Goal: Task Accomplishment & Management: Manage account settings

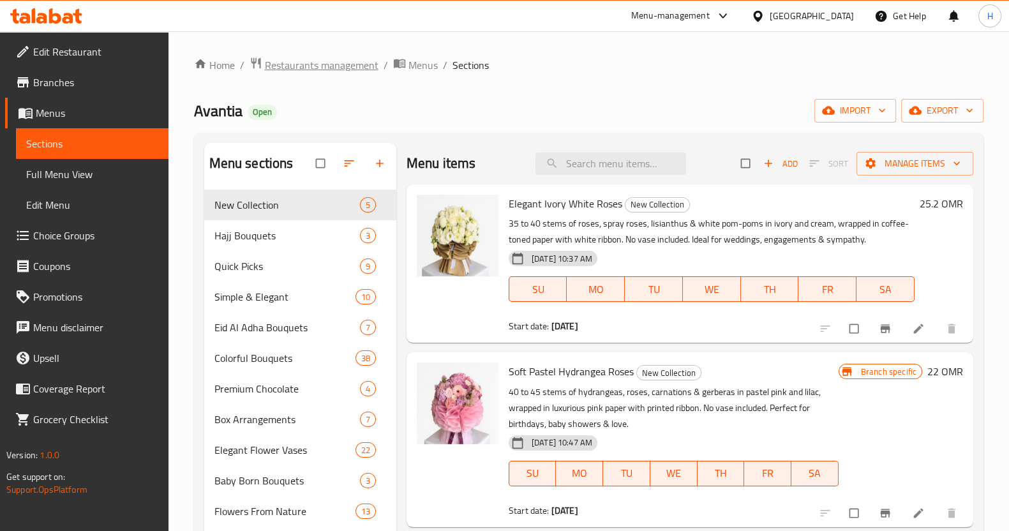
click at [315, 68] on span "Restaurants management" at bounding box center [322, 64] width 114 height 15
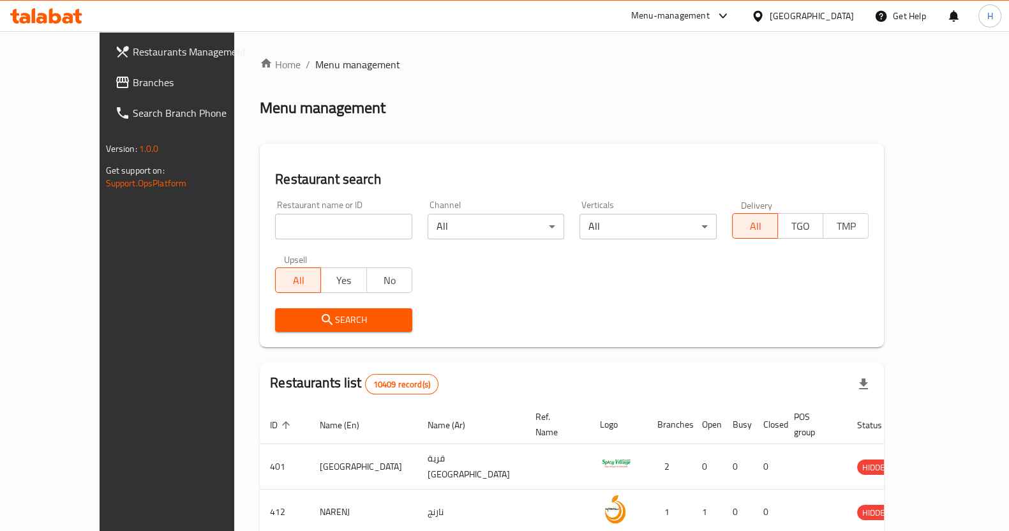
click at [289, 234] on input "search" at bounding box center [343, 227] width 137 height 26
type input "magenta"
click at [368, 324] on span "Search" at bounding box center [343, 320] width 117 height 16
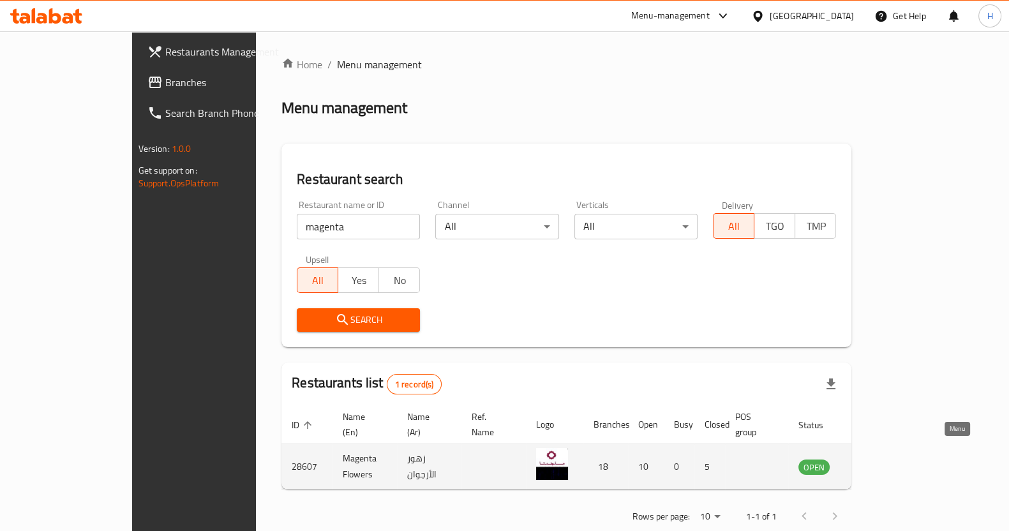
click at [826, 459] on icon "enhanced table" at bounding box center [872, 466] width 15 height 15
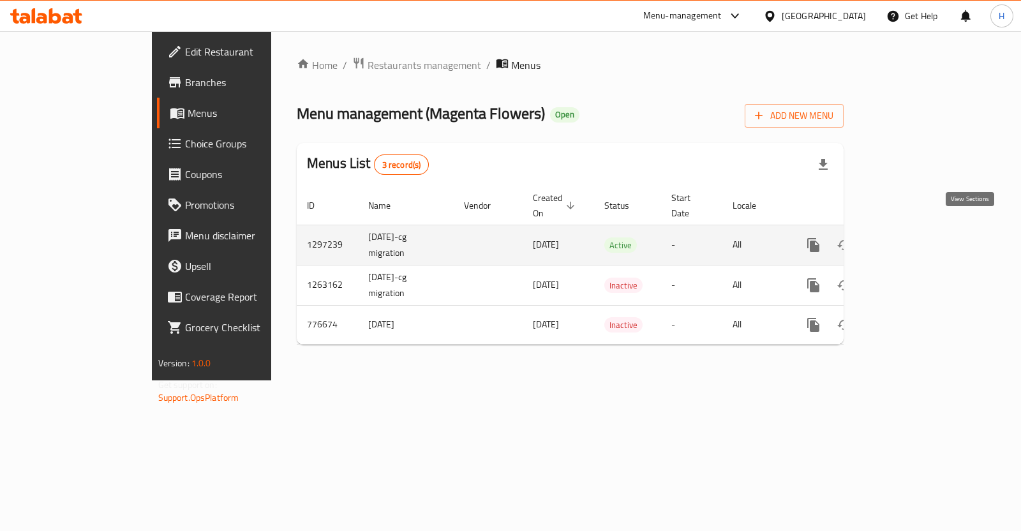
click at [826, 237] on icon "enhanced table" at bounding box center [905, 244] width 15 height 15
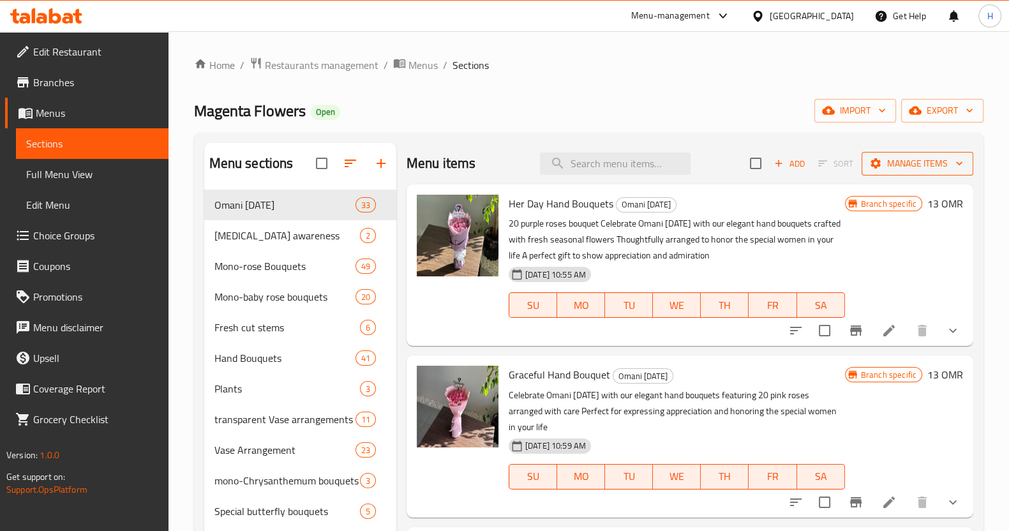
click at [826, 171] on span "Manage items" at bounding box center [917, 164] width 91 height 16
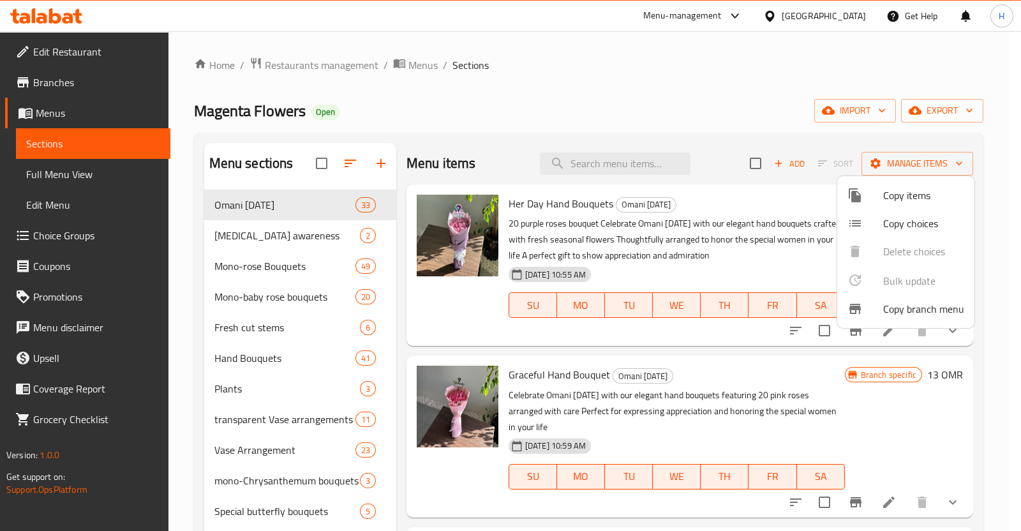
click at [826, 112] on div at bounding box center [510, 265] width 1021 height 531
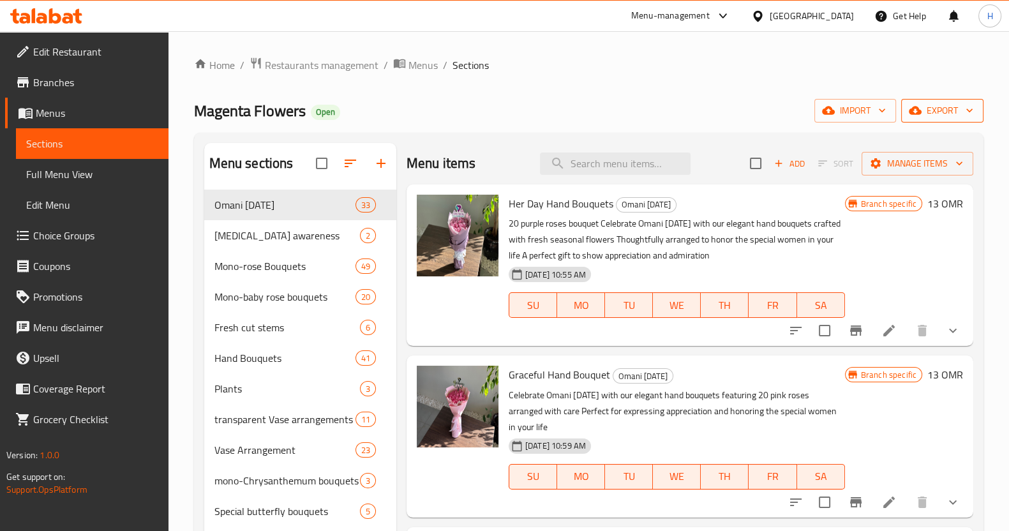
click at [826, 113] on icon "button" at bounding box center [969, 110] width 13 height 13
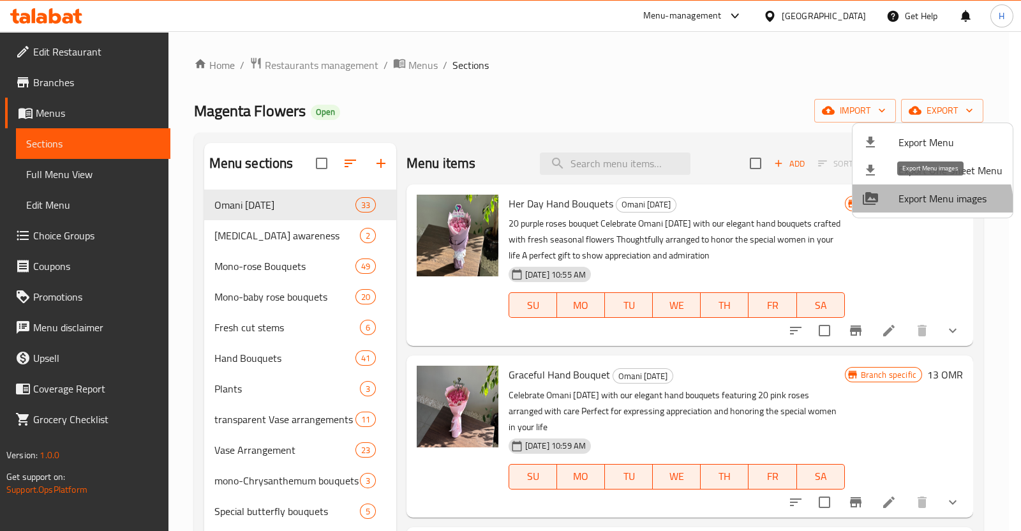
click at [826, 205] on span "Export Menu images" at bounding box center [950, 198] width 104 height 15
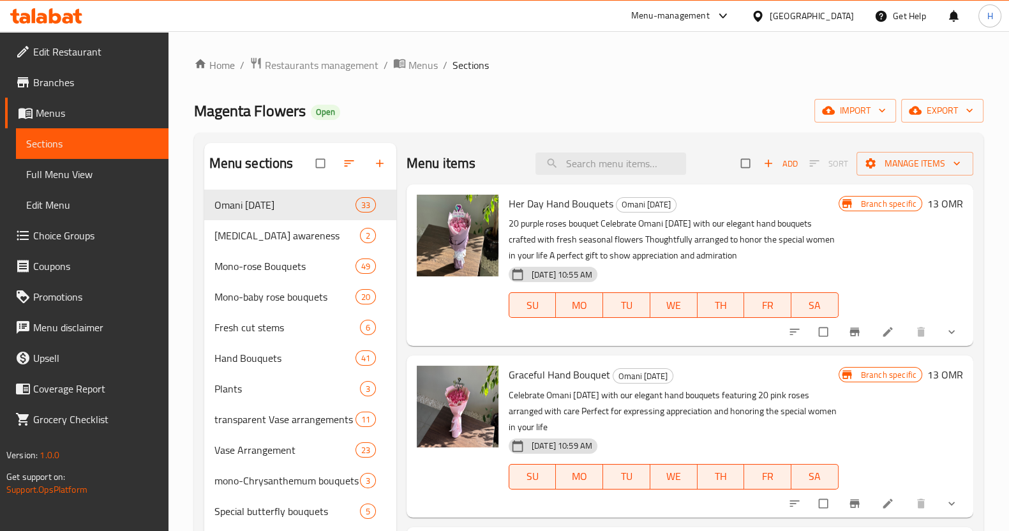
click at [567, 177] on div "Menu items Add Sort Manage items" at bounding box center [689, 163] width 567 height 41
click at [568, 165] on input "search" at bounding box center [610, 164] width 151 height 22
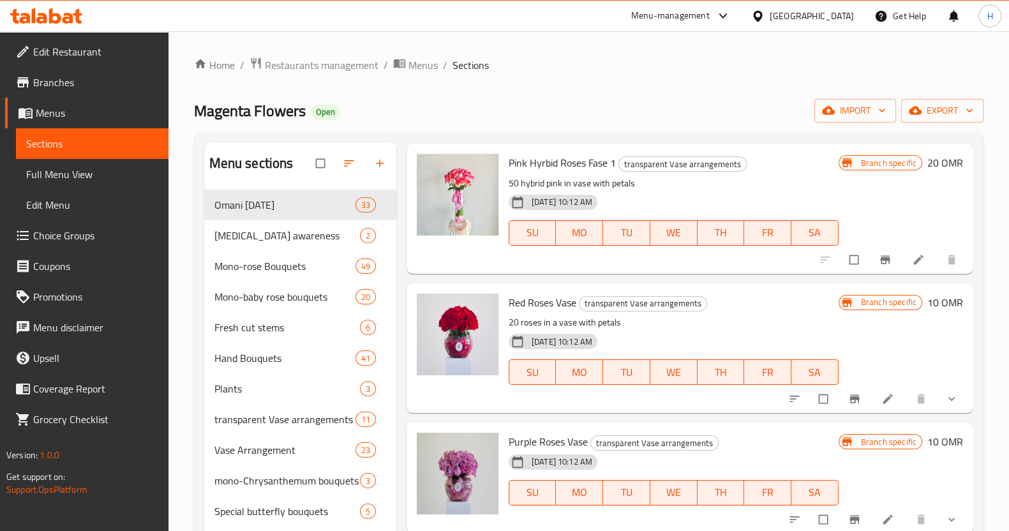
scroll to position [810, 0]
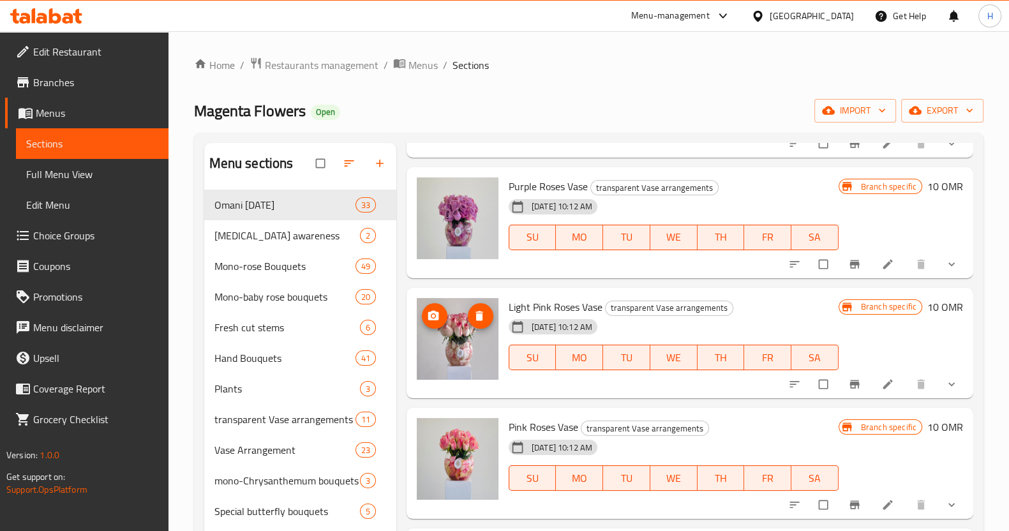
type input "vase"
drag, startPoint x: 450, startPoint y: 355, endPoint x: 460, endPoint y: 442, distance: 87.4
click at [460, 442] on img at bounding box center [458, 459] width 82 height 82
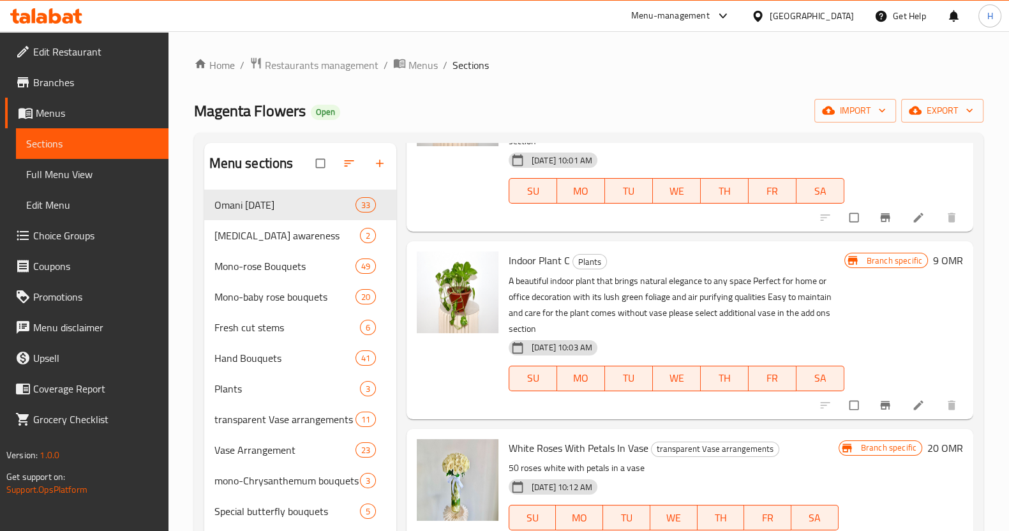
scroll to position [0, 0]
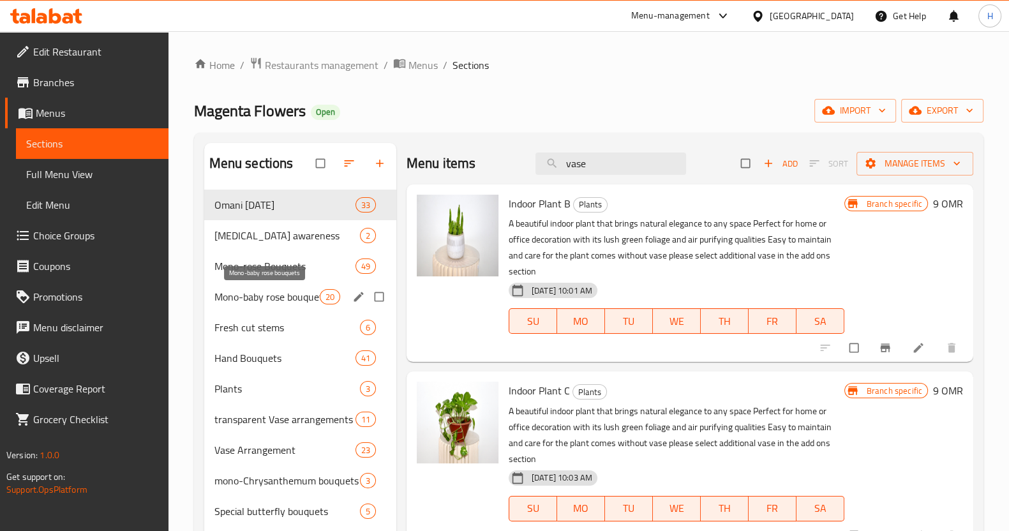
click at [263, 289] on span "Mono-baby rose bouquets" at bounding box center [266, 296] width 105 height 15
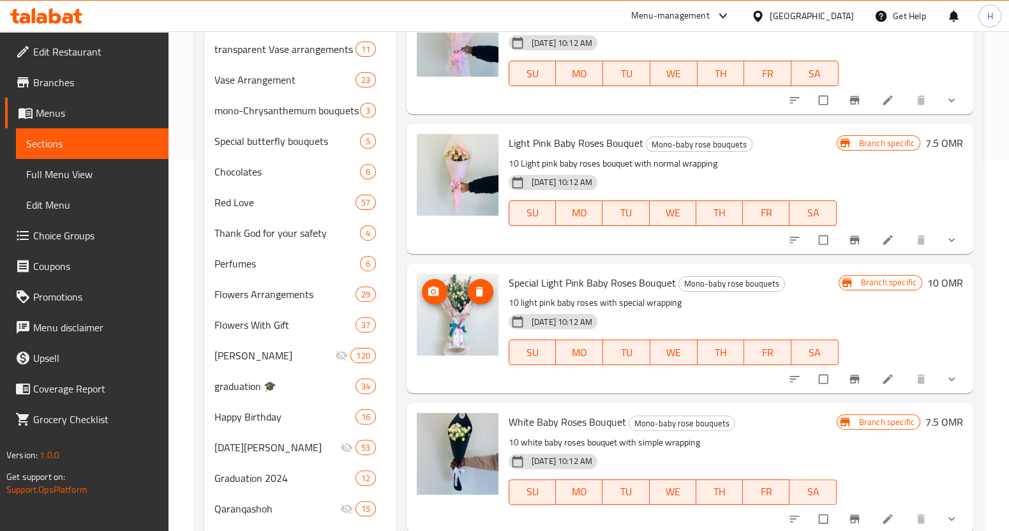
scroll to position [699, 0]
click at [284, 314] on div "Flowers With Gift 37" at bounding box center [300, 324] width 192 height 31
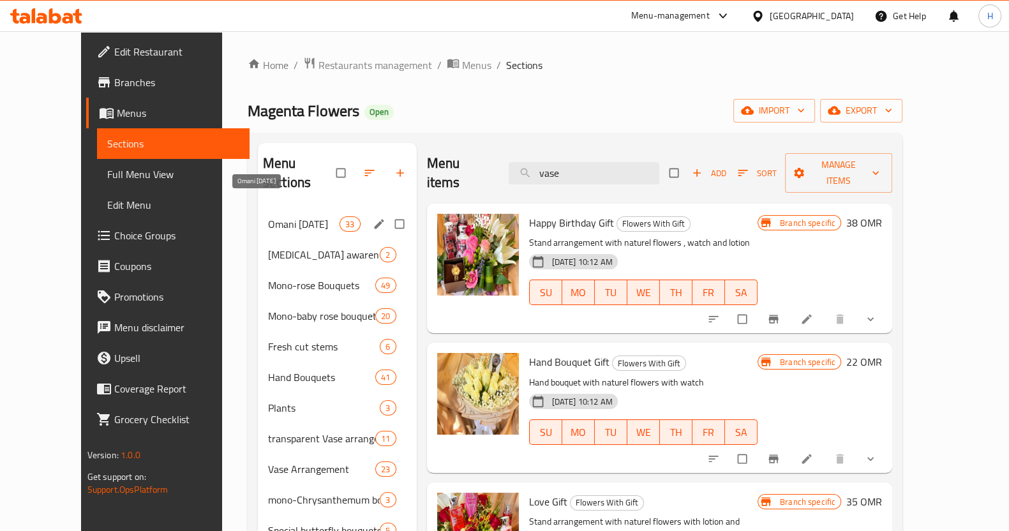
click at [268, 216] on span "Omani [DATE]" at bounding box center [303, 223] width 71 height 15
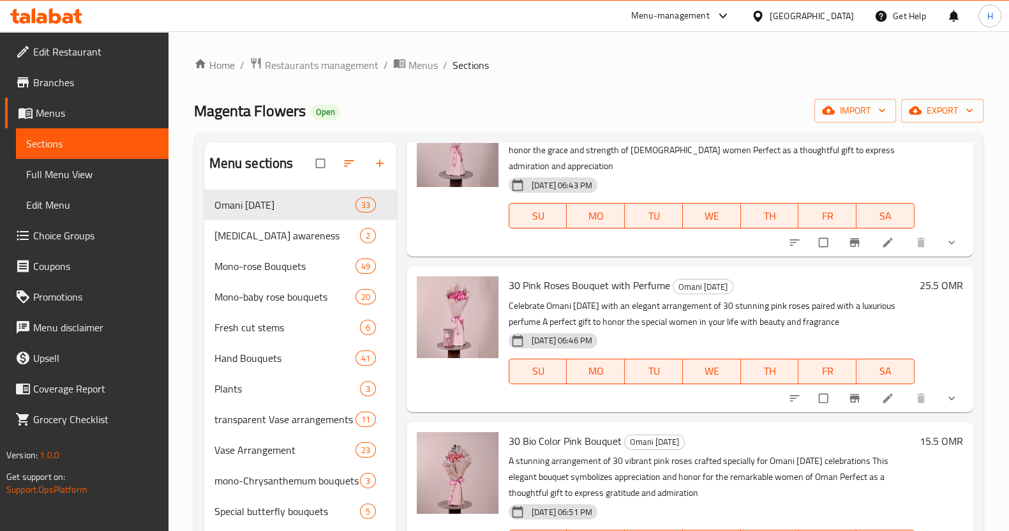
scroll to position [3499, 0]
click at [292, 241] on span "[MEDICAL_DATA] awareness" at bounding box center [269, 235] width 110 height 15
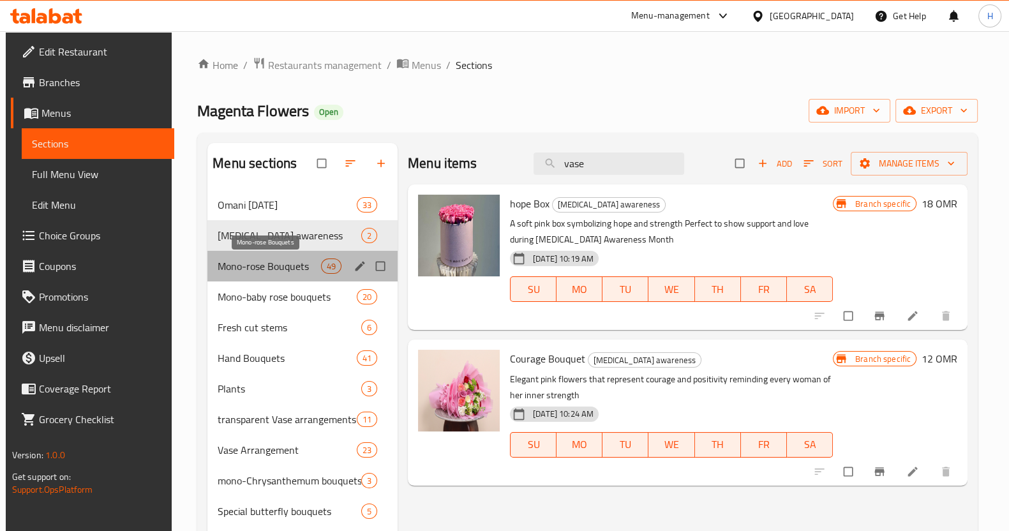
click at [292, 264] on span "Mono-rose Bouquets" at bounding box center [269, 265] width 103 height 15
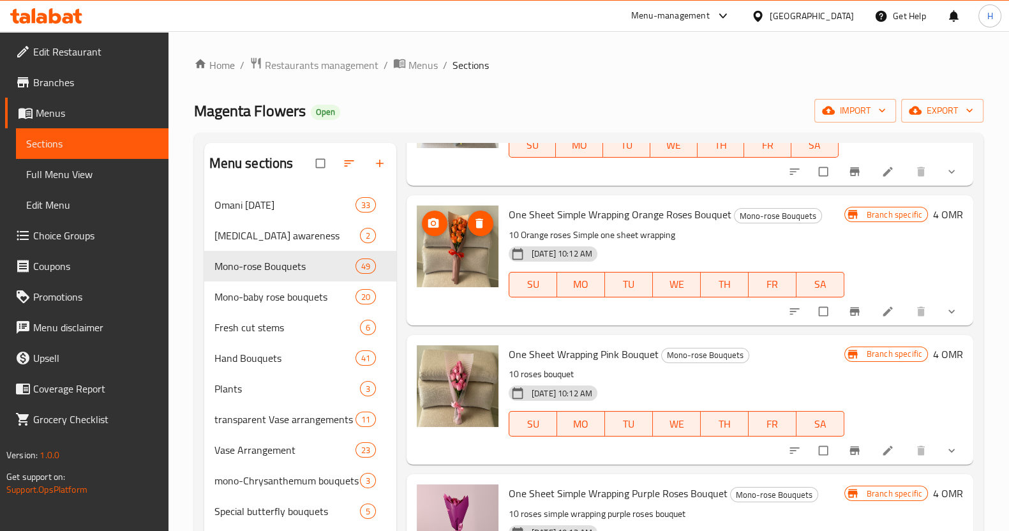
scroll to position [2690, 0]
click at [283, 297] on span "Mono-baby rose bouquets" at bounding box center [266, 296] width 105 height 15
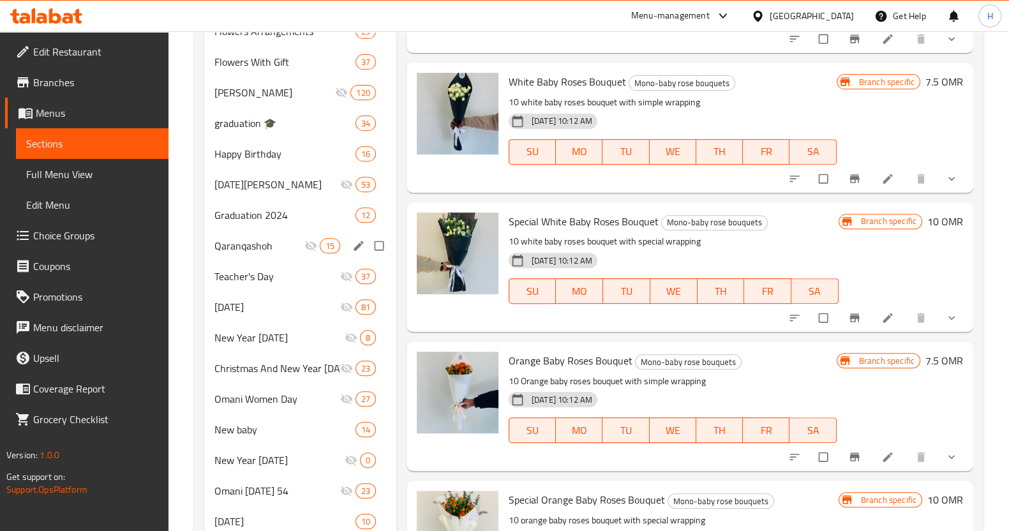
scroll to position [634, 0]
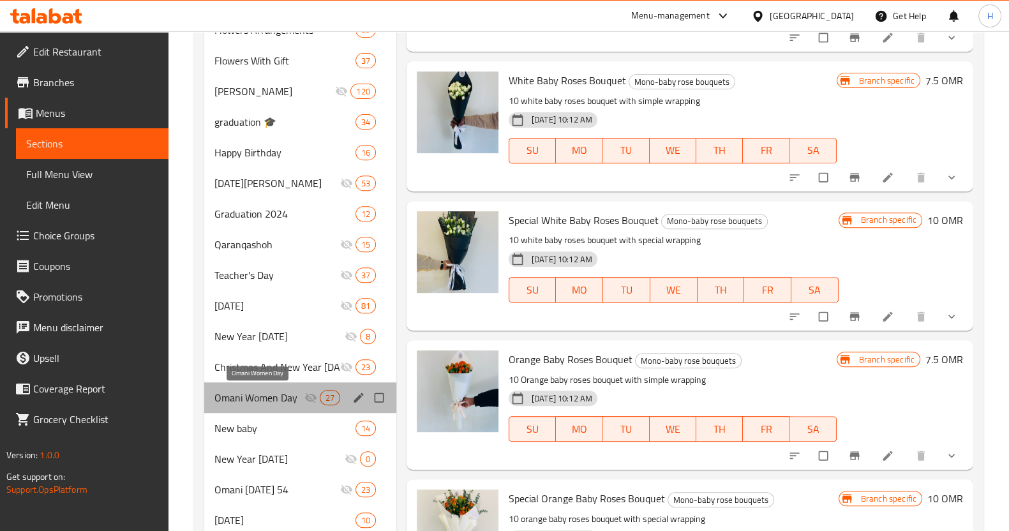
click at [249, 396] on span "Omani Women Day" at bounding box center [259, 397] width 90 height 15
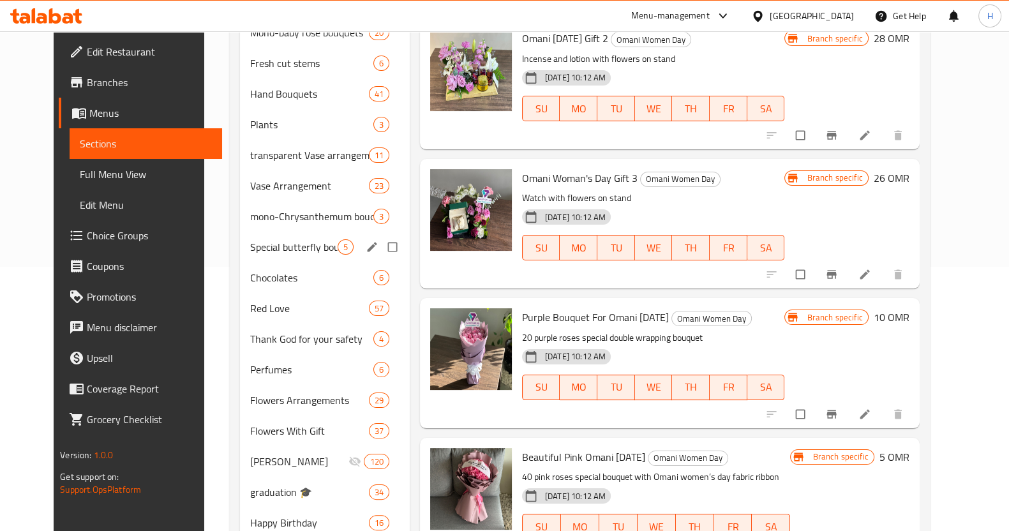
scroll to position [28, 0]
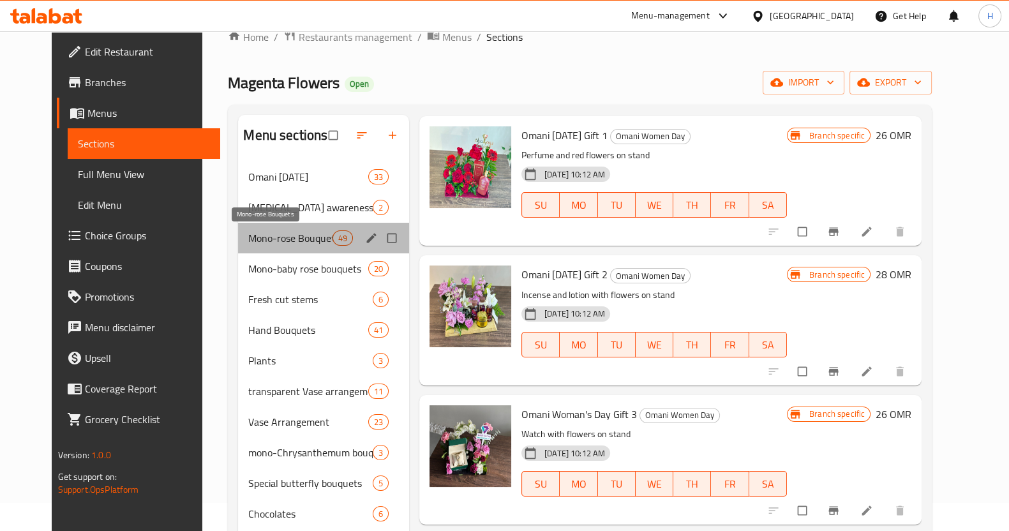
click at [278, 233] on span "Mono-rose Bouquets" at bounding box center [290, 237] width 84 height 15
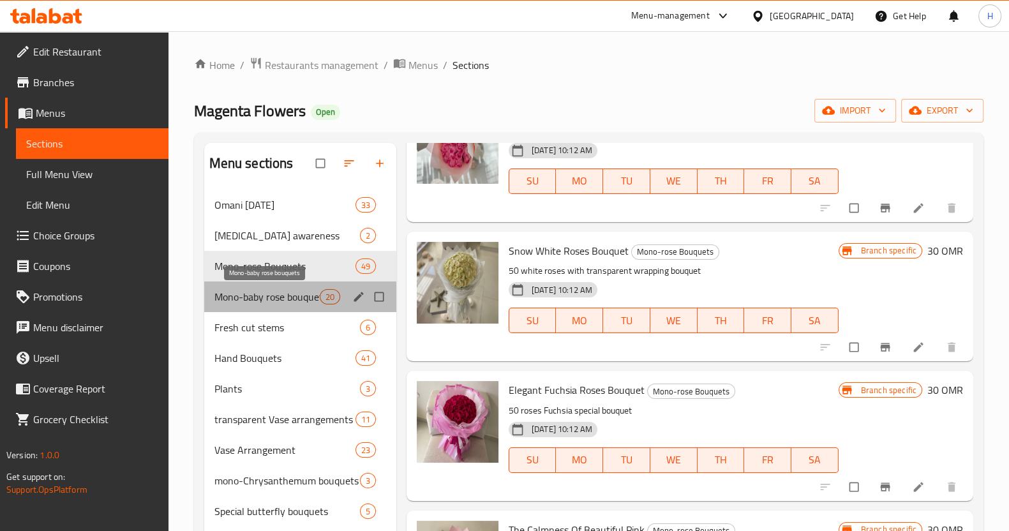
click at [290, 293] on span "Mono-baby rose bouquets" at bounding box center [266, 296] width 105 height 15
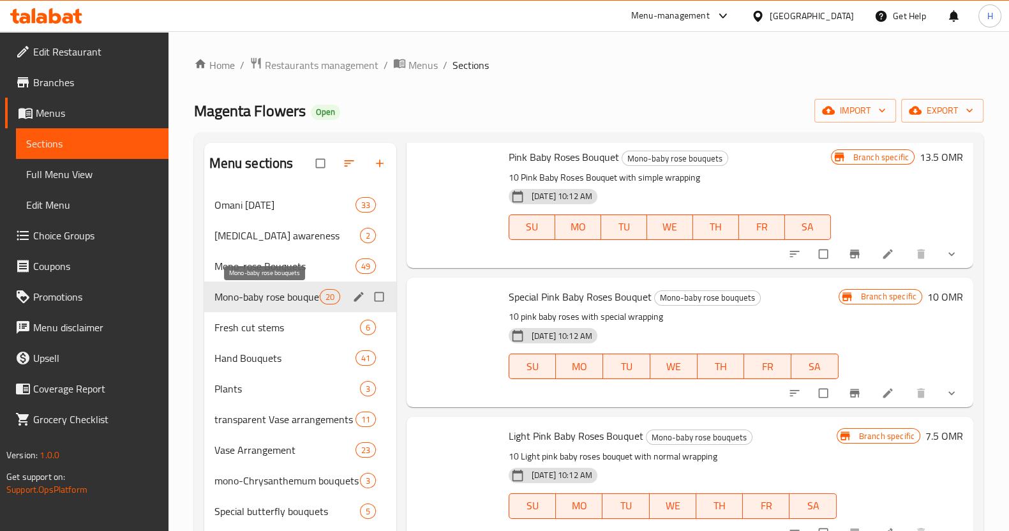
scroll to position [775, 0]
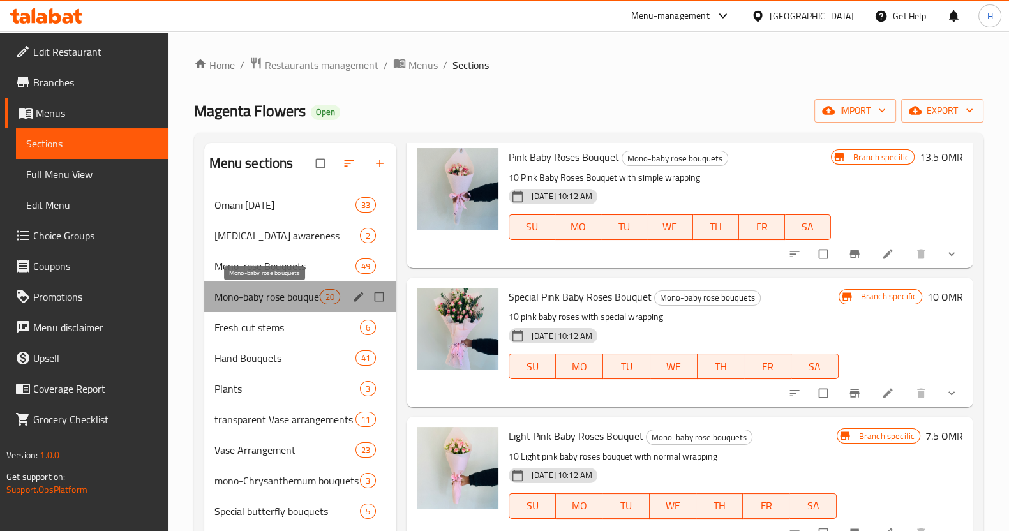
click at [249, 294] on span "Mono-baby rose bouquets" at bounding box center [266, 296] width 105 height 15
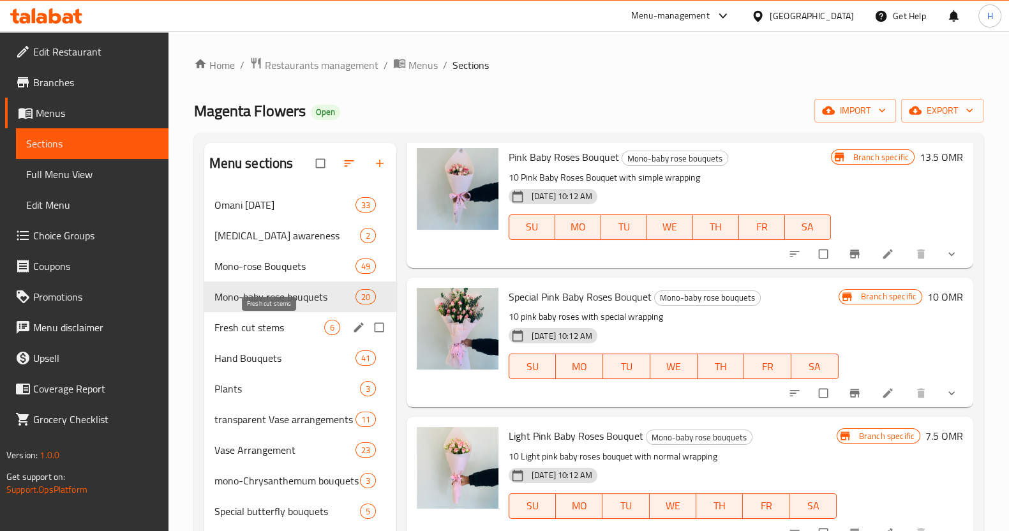
click at [256, 327] on span "Fresh cut stems" at bounding box center [269, 327] width 110 height 15
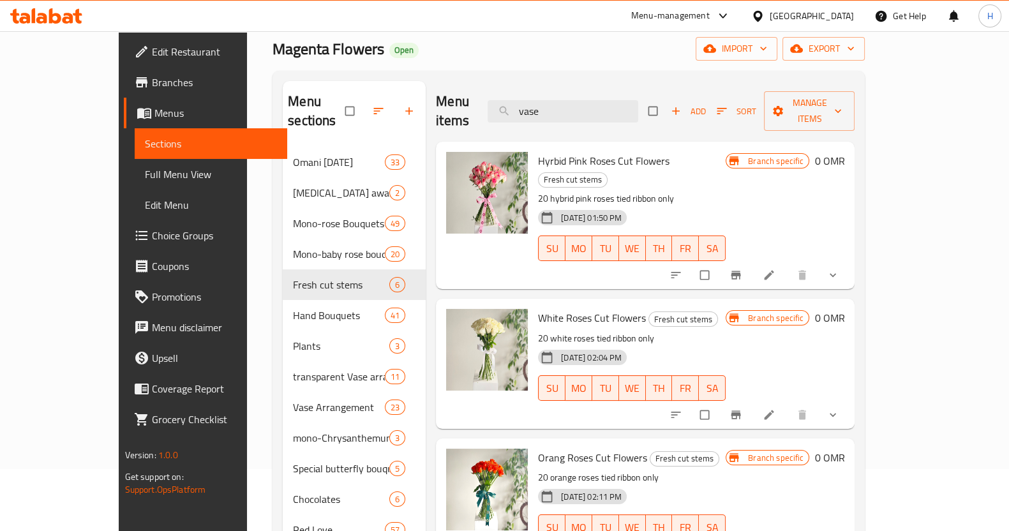
scroll to position [61, 0]
drag, startPoint x: 457, startPoint y: 329, endPoint x: 262, endPoint y: 381, distance: 202.1
click at [293, 400] on span "Vase Arrangement" at bounding box center [339, 407] width 92 height 15
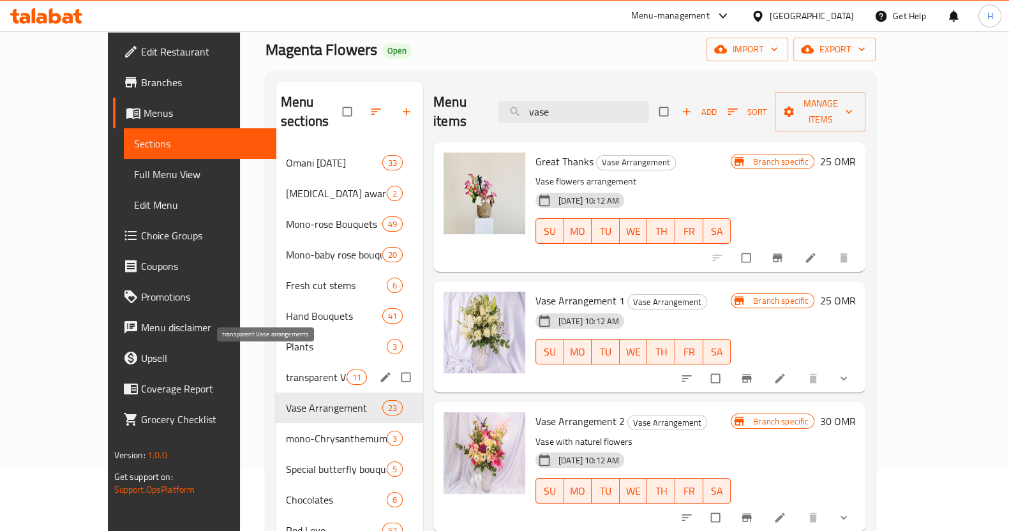
click at [286, 369] on span "transparent Vase arrangements" at bounding box center [316, 376] width 61 height 15
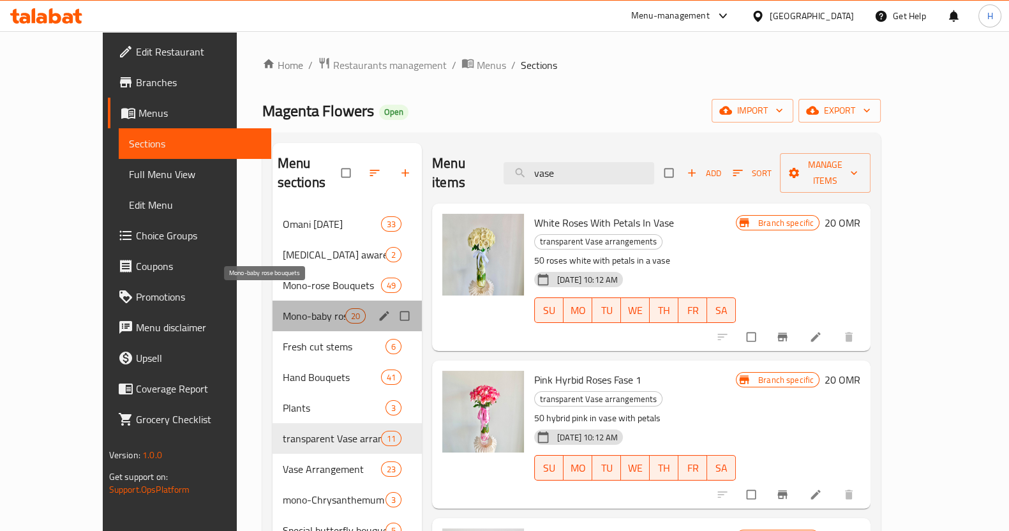
click at [283, 308] on span "Mono-baby rose bouquets" at bounding box center [314, 315] width 63 height 15
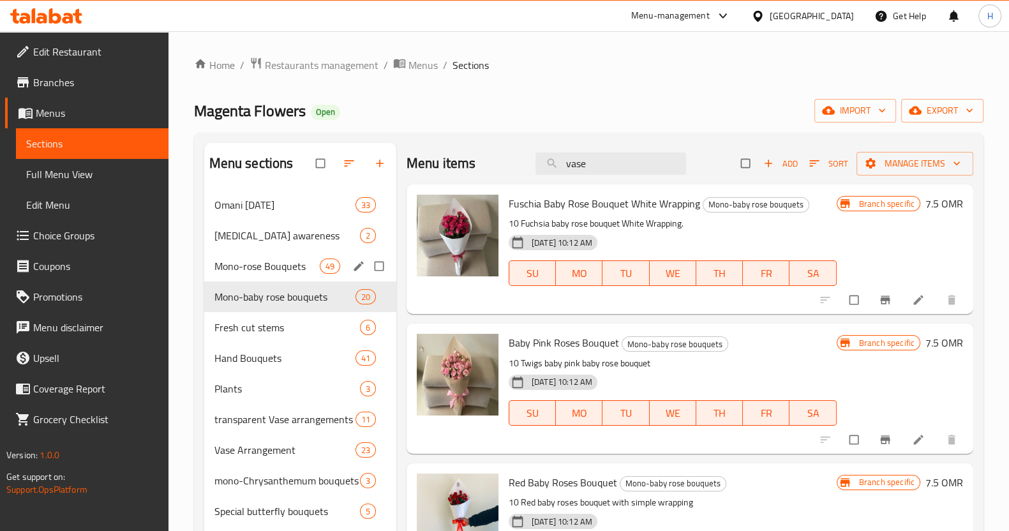
click at [249, 276] on div "Mono-rose Bouquets 49" at bounding box center [300, 266] width 192 height 31
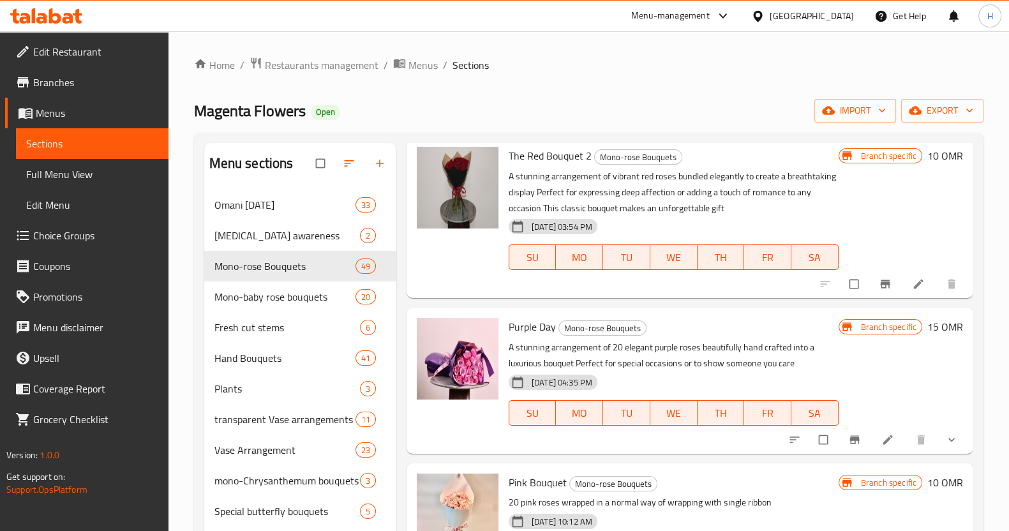
scroll to position [1167, 0]
